Goal: Task Accomplishment & Management: Manage account settings

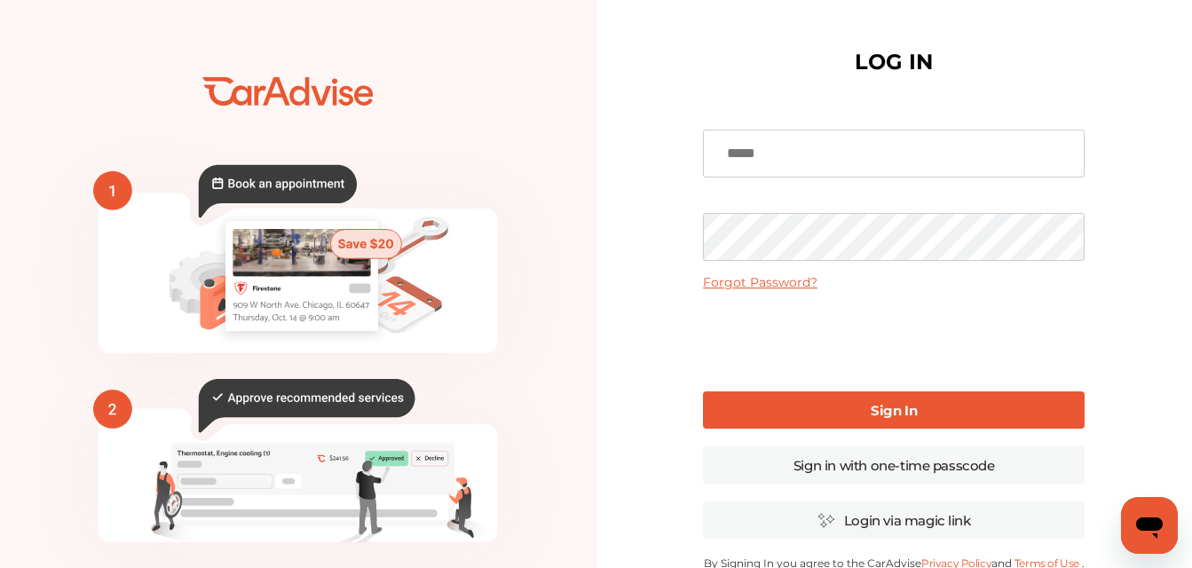
click at [808, 173] on input at bounding box center [894, 154] width 382 height 48
type input "**********"
click at [835, 401] on link "Sign In" at bounding box center [894, 409] width 382 height 37
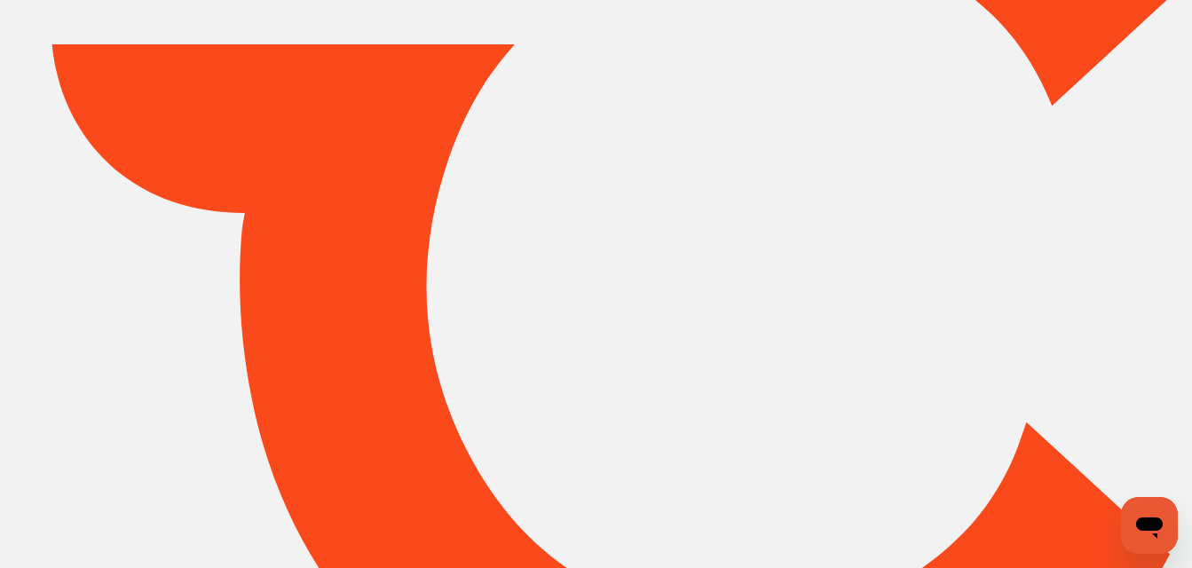
type input "*****"
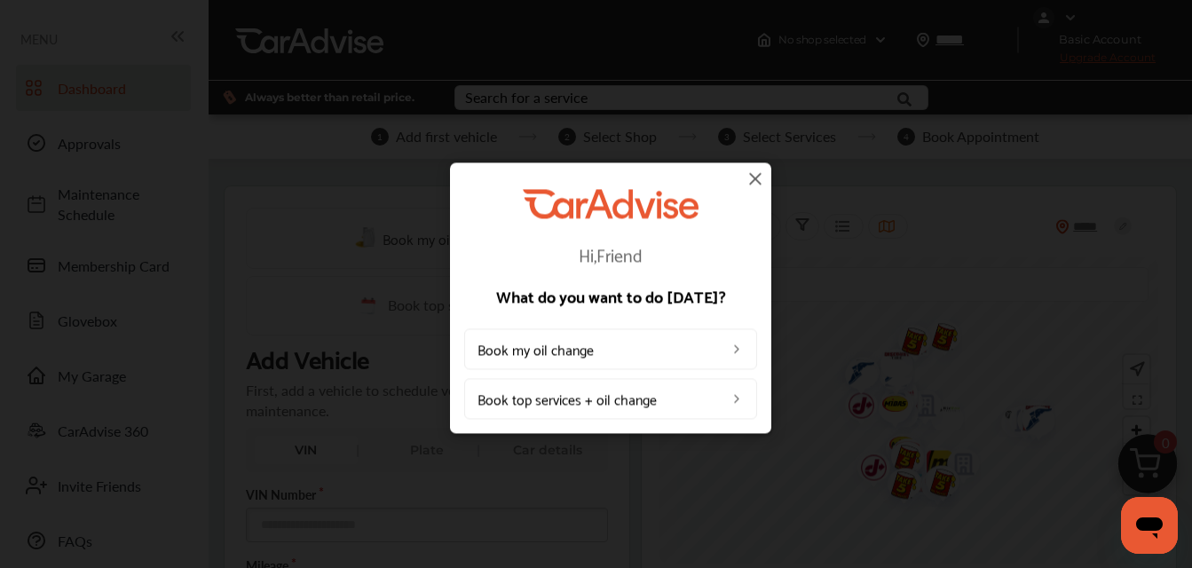
click at [759, 169] on img at bounding box center [754, 178] width 21 height 21
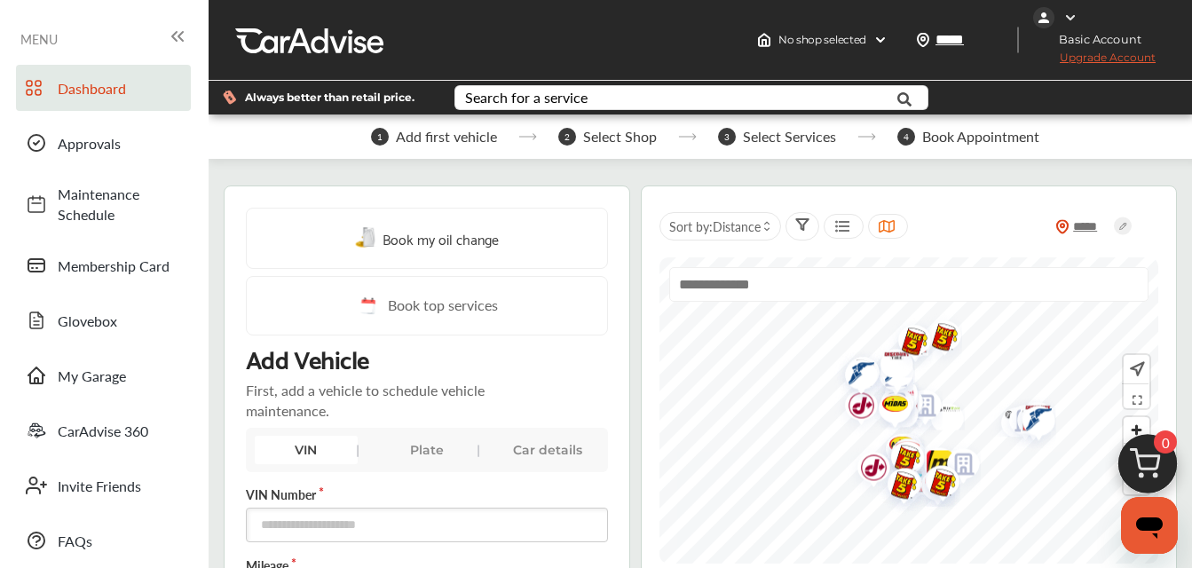
click at [1036, 13] on img at bounding box center [1043, 17] width 21 height 21
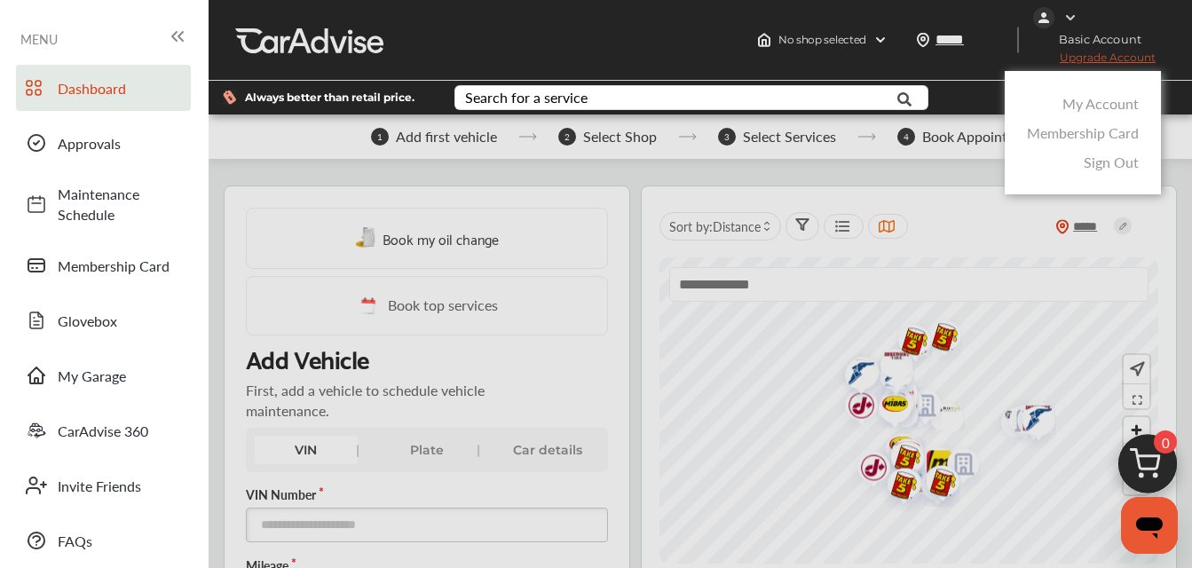
click at [1094, 102] on link "My Account" at bounding box center [1100, 103] width 76 height 20
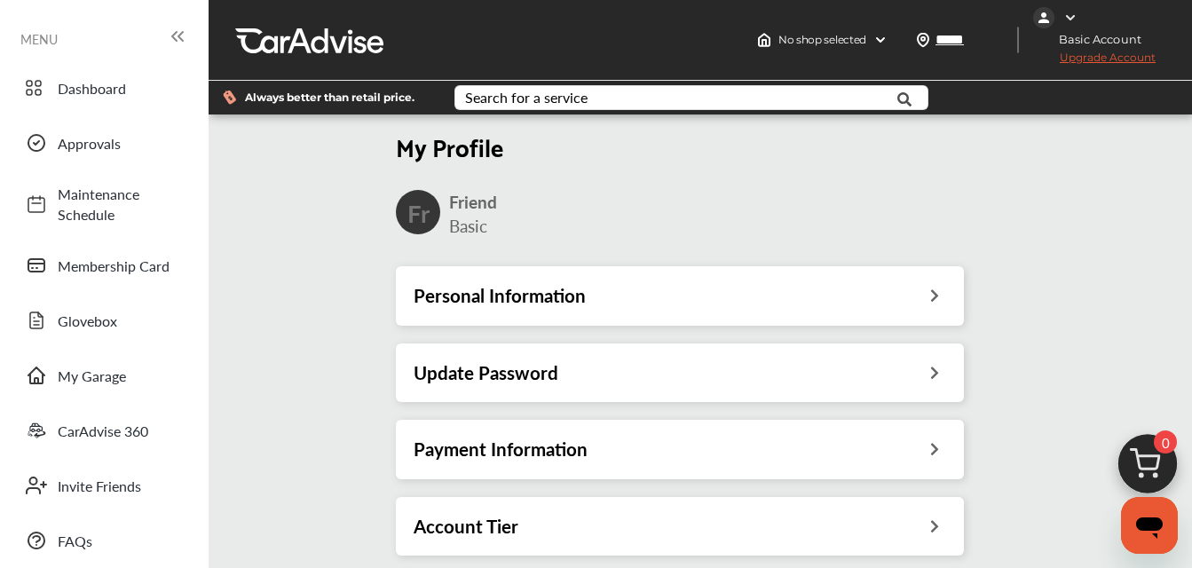
click at [909, 284] on div "Personal Information" at bounding box center [679, 295] width 532 height 23
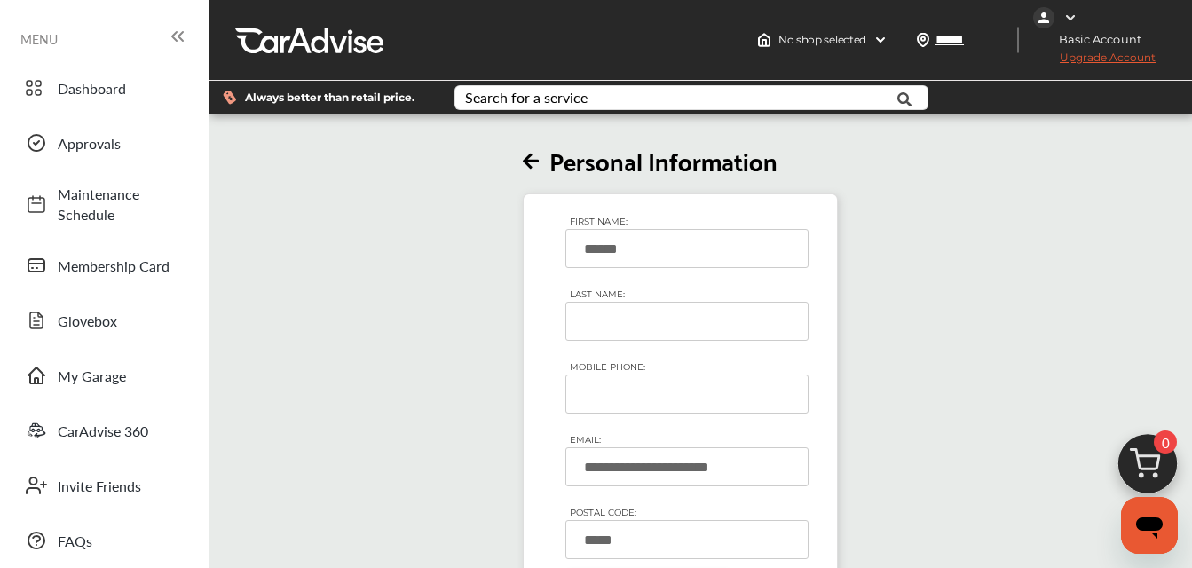
scroll to position [73, 0]
click at [533, 153] on icon at bounding box center [531, 162] width 16 height 19
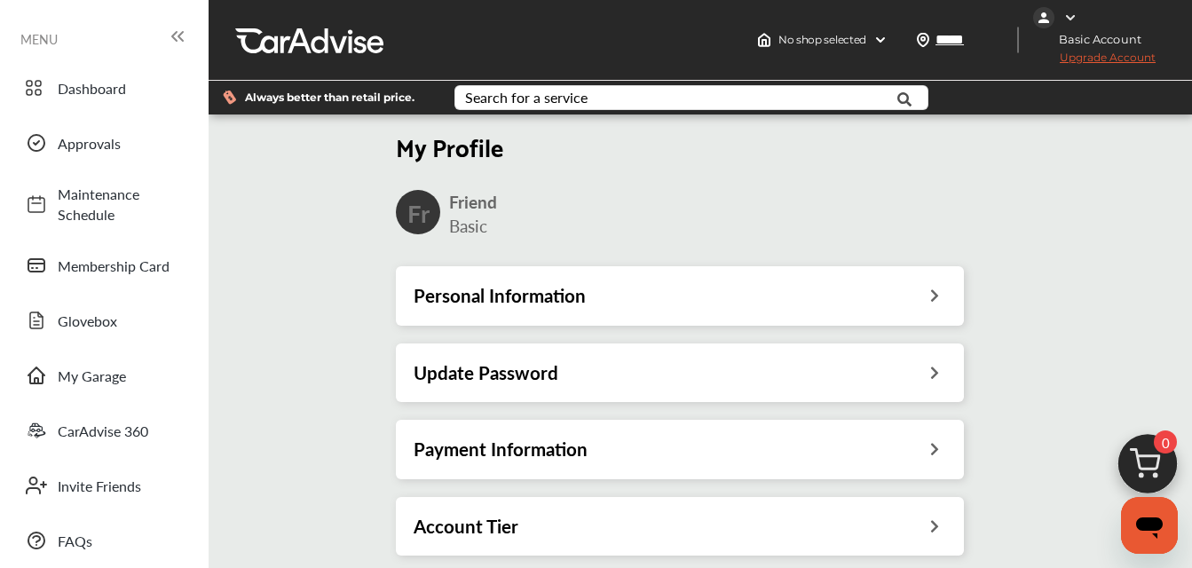
click at [565, 437] on h3 "Payment Information" at bounding box center [500, 448] width 174 height 23
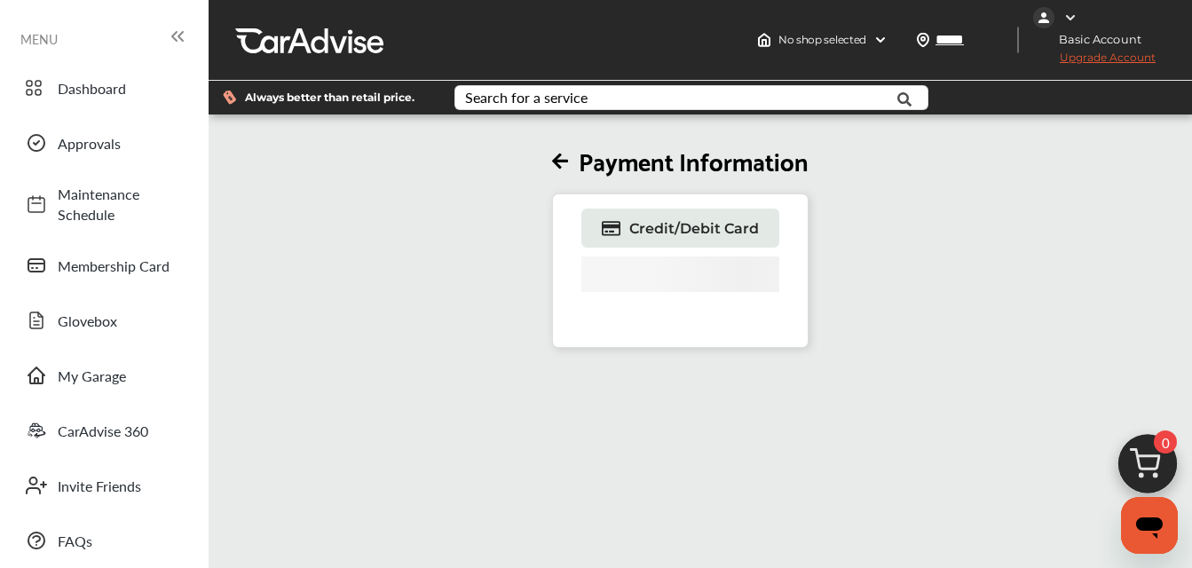
click at [568, 153] on icon at bounding box center [560, 162] width 16 height 19
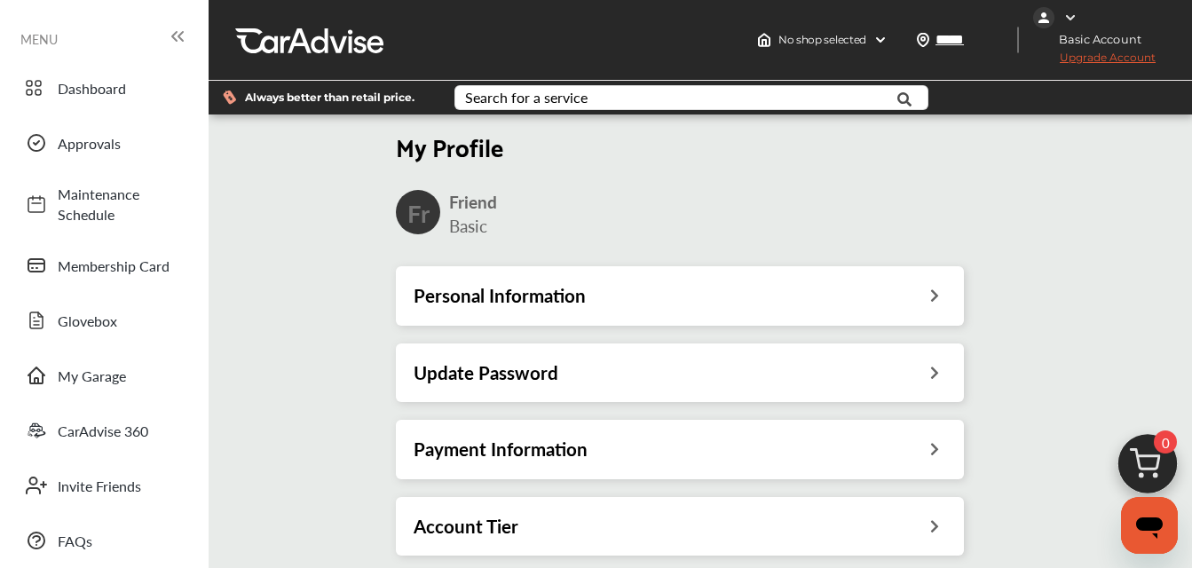
scroll to position [265, 0]
drag, startPoint x: 530, startPoint y: 249, endPoint x: 635, endPoint y: 256, distance: 105.8
click at [635, 515] on div "Account Tier" at bounding box center [679, 526] width 532 height 23
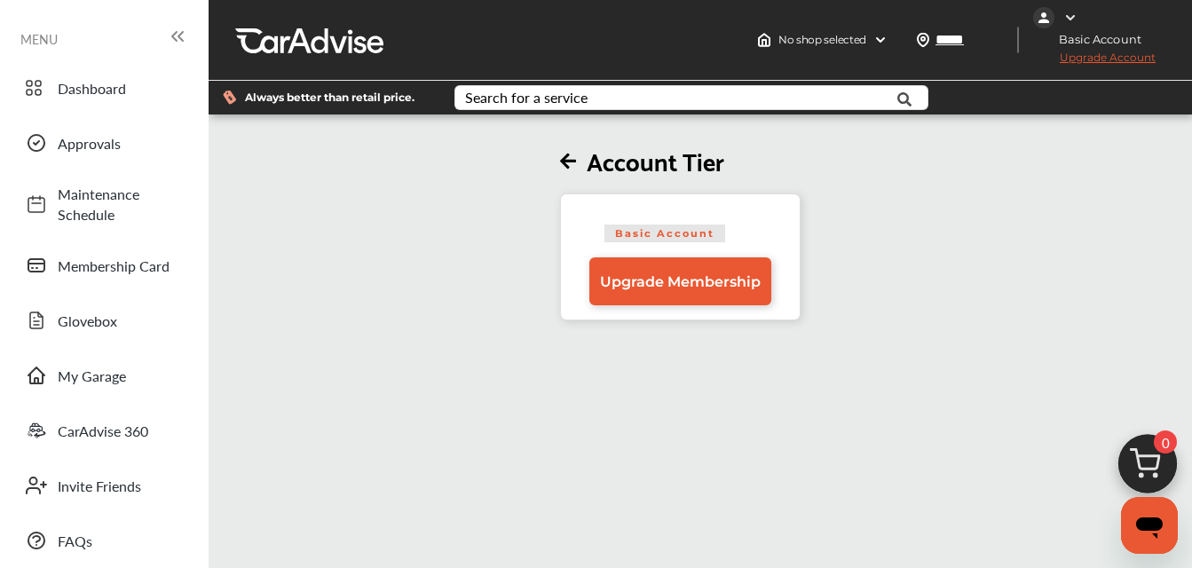
click at [1035, 25] on img at bounding box center [1043, 17] width 21 height 21
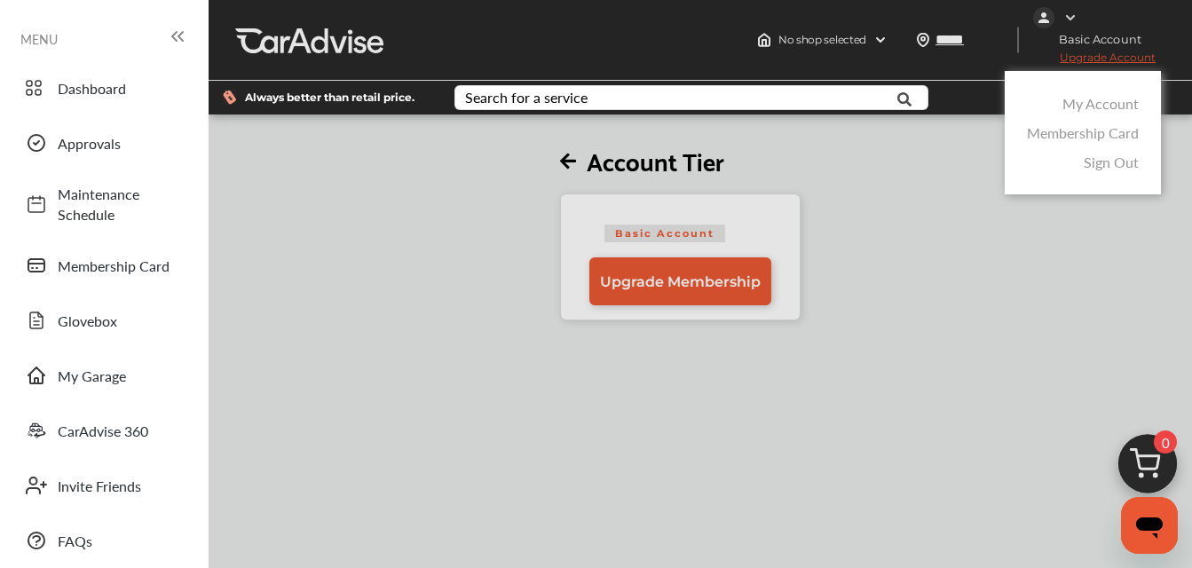
click at [1075, 109] on link "My Account" at bounding box center [1100, 103] width 76 height 20
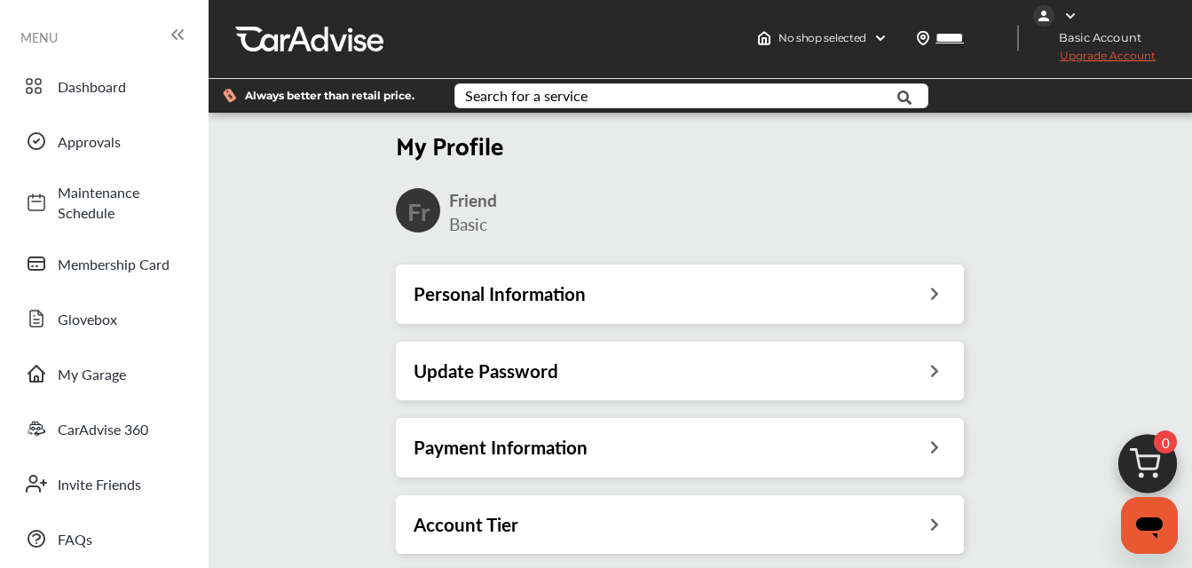
scroll to position [265, 0]
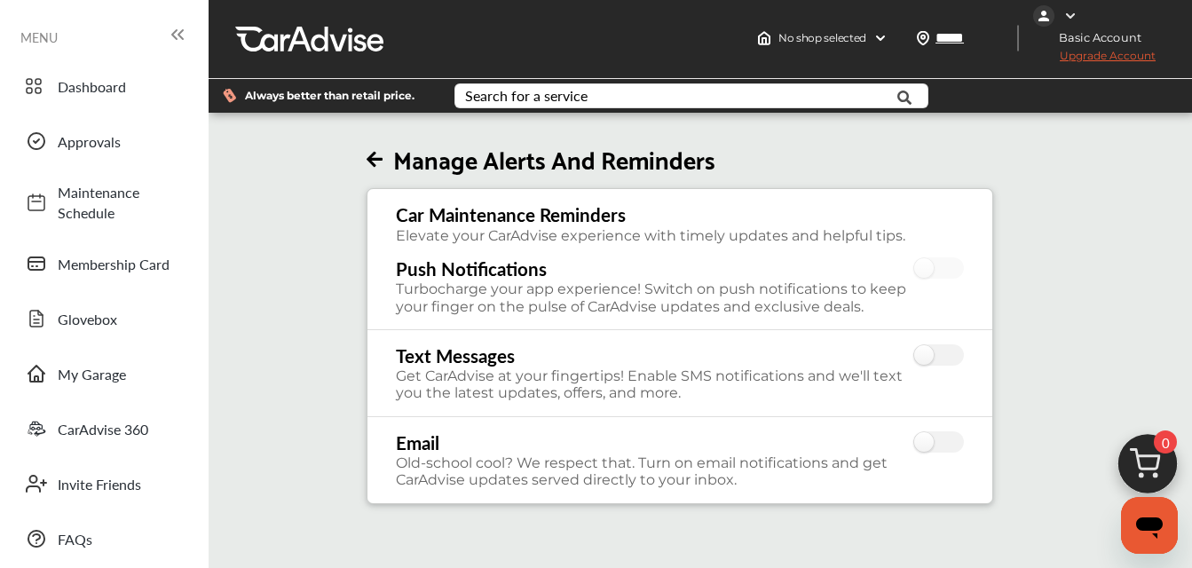
click at [376, 163] on icon at bounding box center [374, 160] width 16 height 19
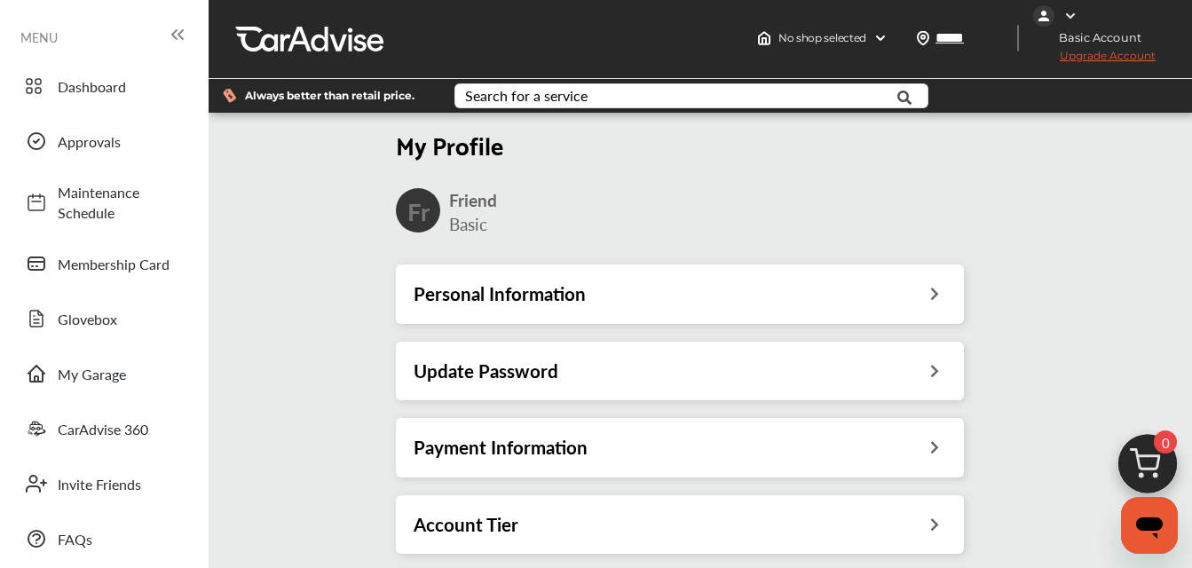
scroll to position [139, 0]
drag, startPoint x: 79, startPoint y: 396, endPoint x: 971, endPoint y: 172, distance: 919.3
click at [79, 529] on span "FAQs" at bounding box center [120, 539] width 124 height 20
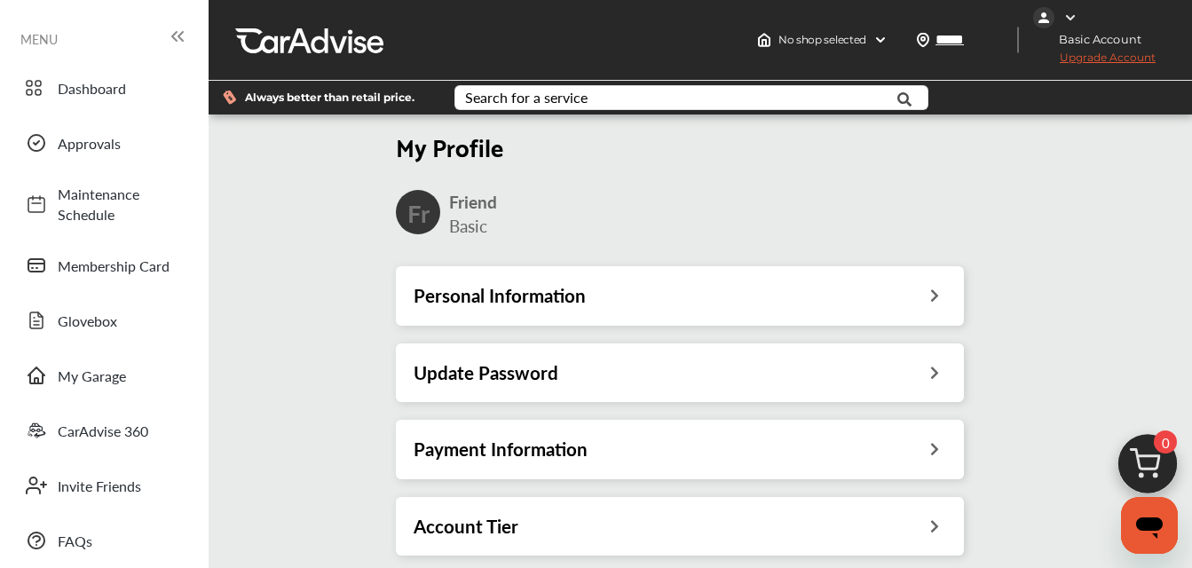
click at [1103, 186] on div "My Profile Fr Friend Basic Personal Information Update Password Payment Informa…" at bounding box center [679, 384] width 953 height 532
click at [1042, 12] on div at bounding box center [1094, 17] width 123 height 21
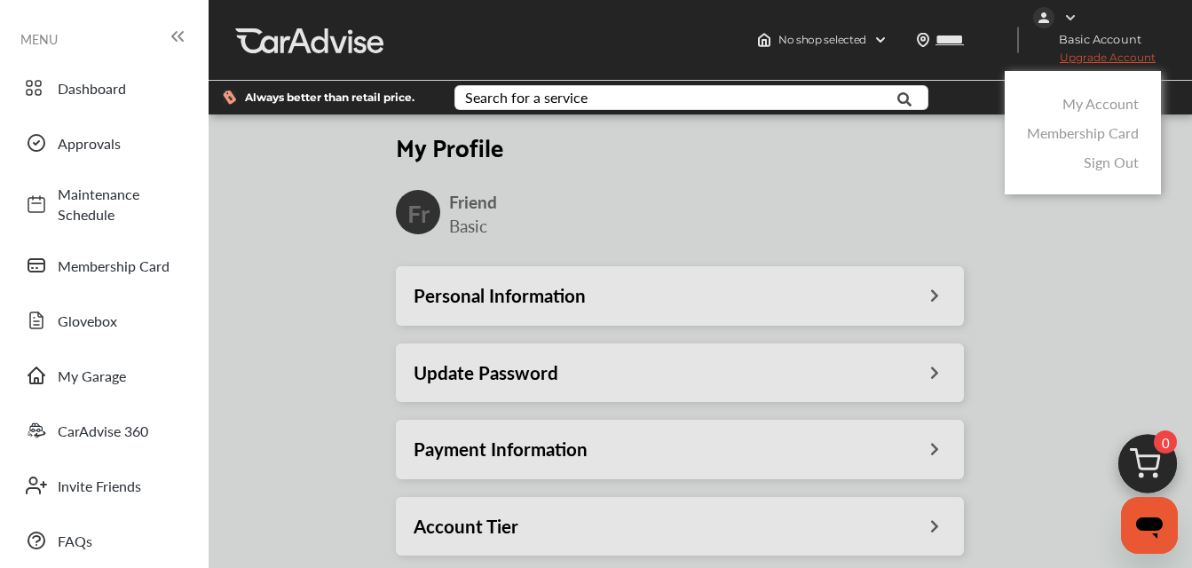
click at [1035, 131] on link "Membership Card" at bounding box center [1083, 132] width 112 height 20
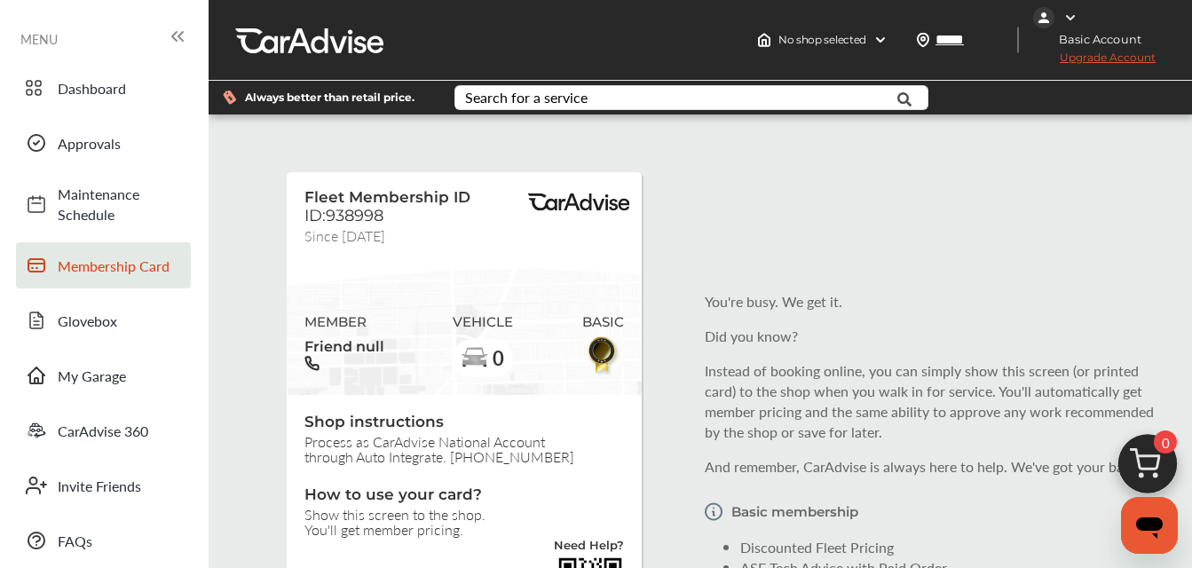
click at [1074, 16] on img at bounding box center [1070, 18] width 14 height 14
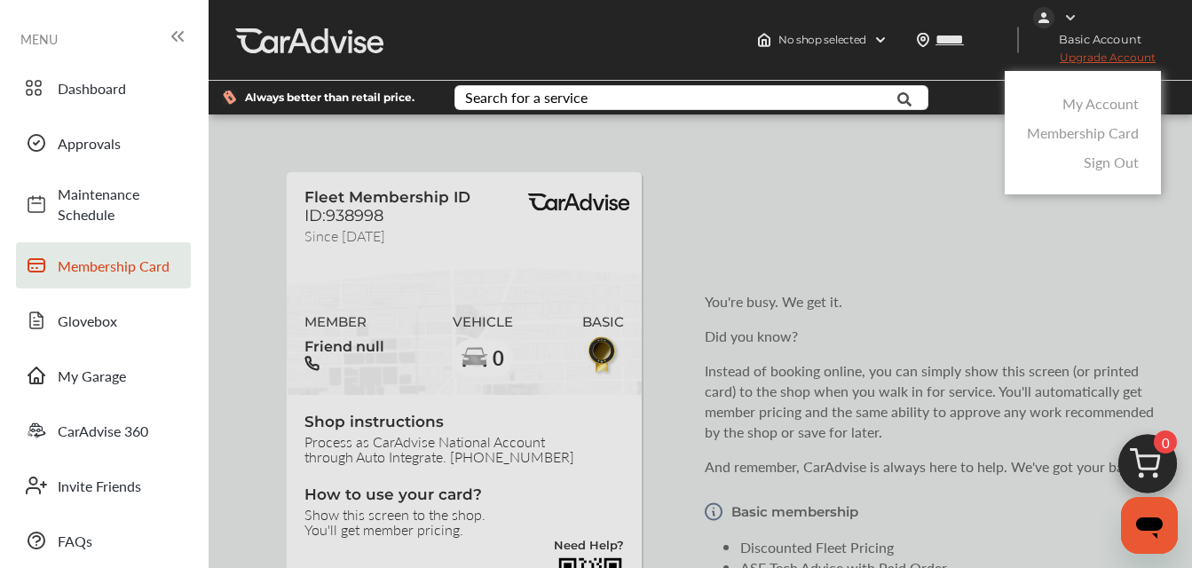
click at [1104, 156] on link "Sign Out" at bounding box center [1110, 162] width 55 height 20
